Goal: Download file/media

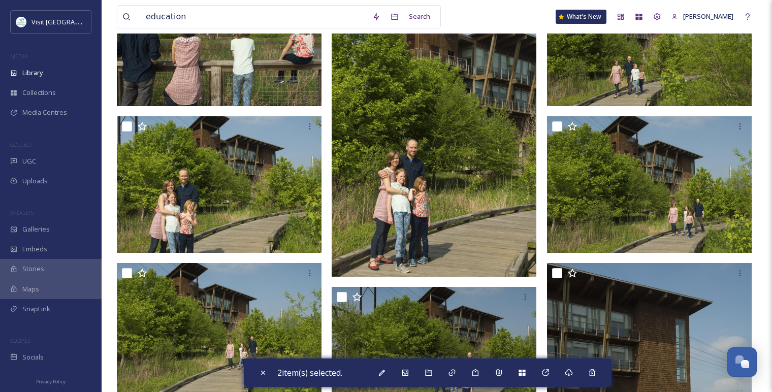
scroll to position [1208, 0]
click at [49, 64] on div "Library" at bounding box center [51, 73] width 102 height 20
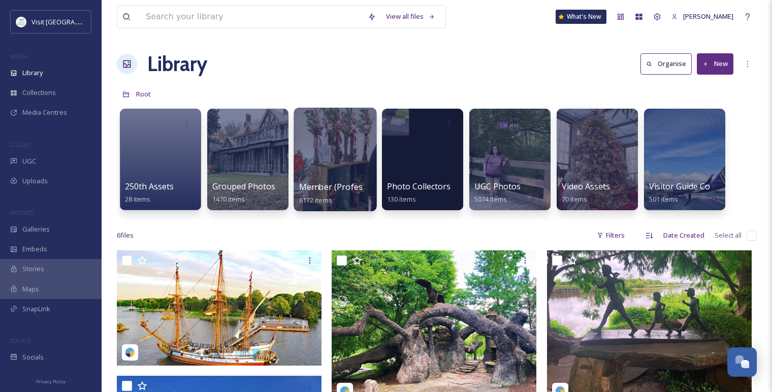
click at [349, 177] on div at bounding box center [335, 160] width 83 height 104
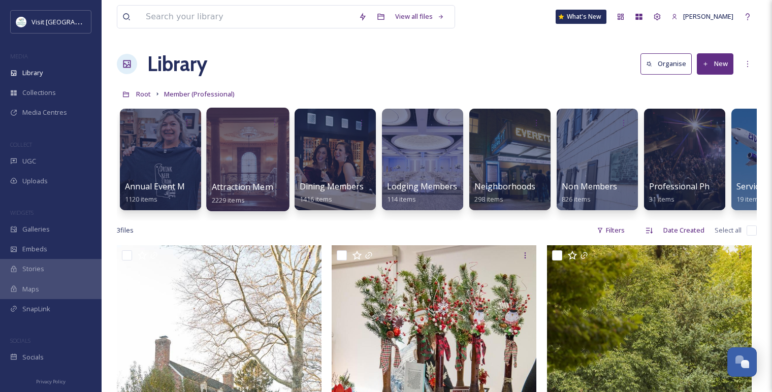
click at [257, 184] on span "Attraction Members" at bounding box center [251, 186] width 78 height 11
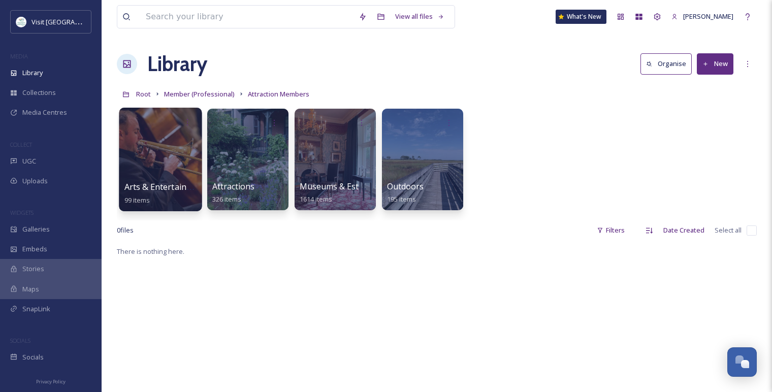
click at [166, 182] on span "Arts & Entertainment" at bounding box center [165, 186] width 82 height 11
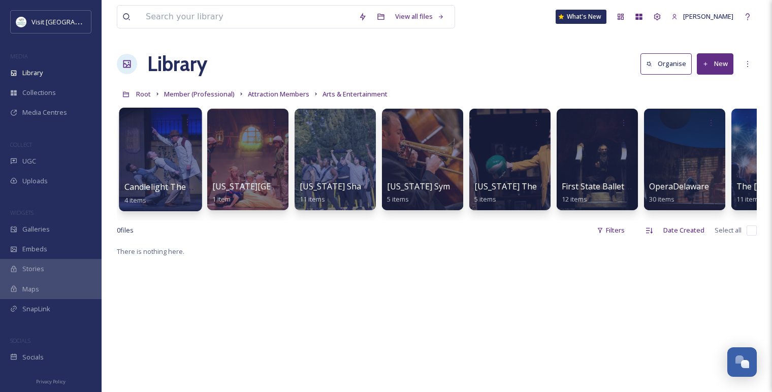
click at [185, 184] on span "Candlelight Theater" at bounding box center [163, 186] width 78 height 11
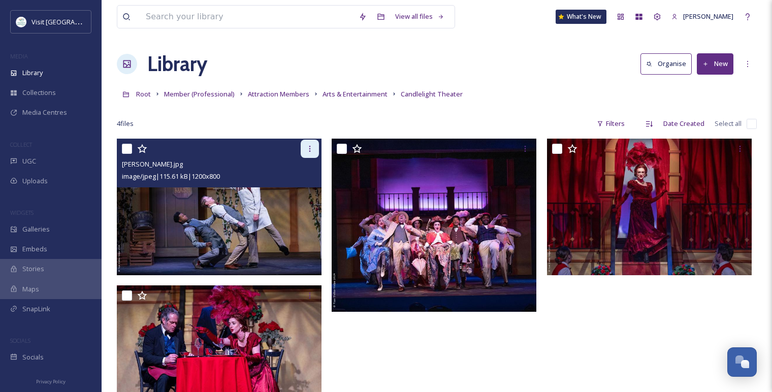
click at [306, 149] on icon at bounding box center [310, 149] width 8 height 8
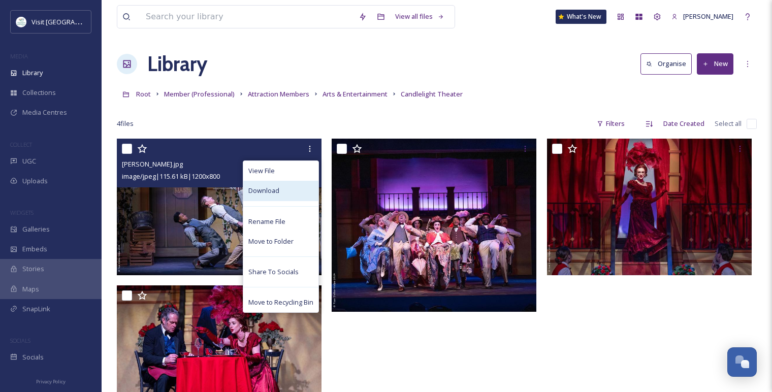
click at [301, 197] on div "Download" at bounding box center [280, 191] width 75 height 20
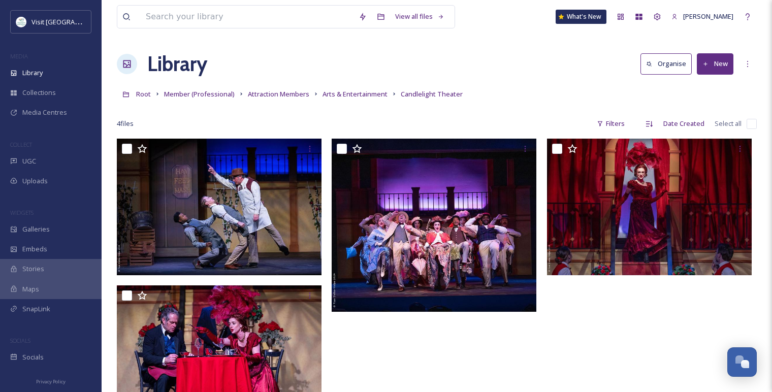
click at [616, 337] on div at bounding box center [652, 283] width 210 height 288
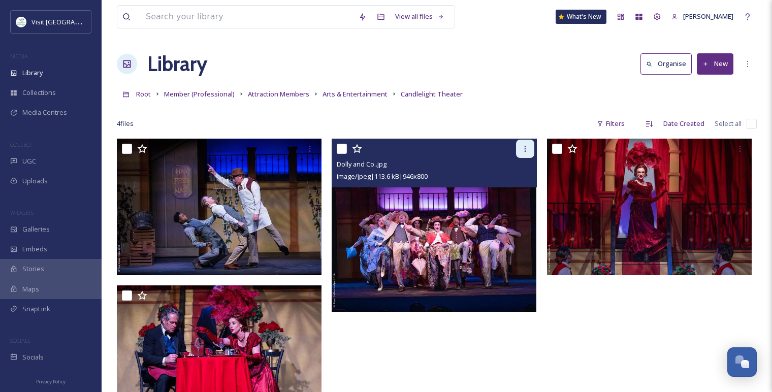
click at [522, 149] on icon at bounding box center [525, 149] width 8 height 8
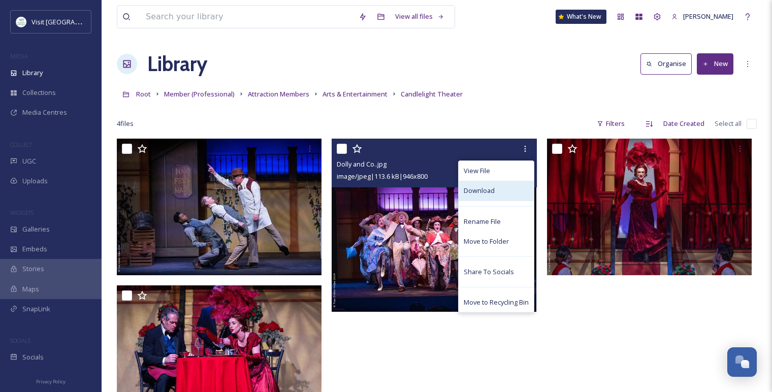
click at [496, 192] on div "Download" at bounding box center [496, 191] width 75 height 20
